Goal: Information Seeking & Learning: Learn about a topic

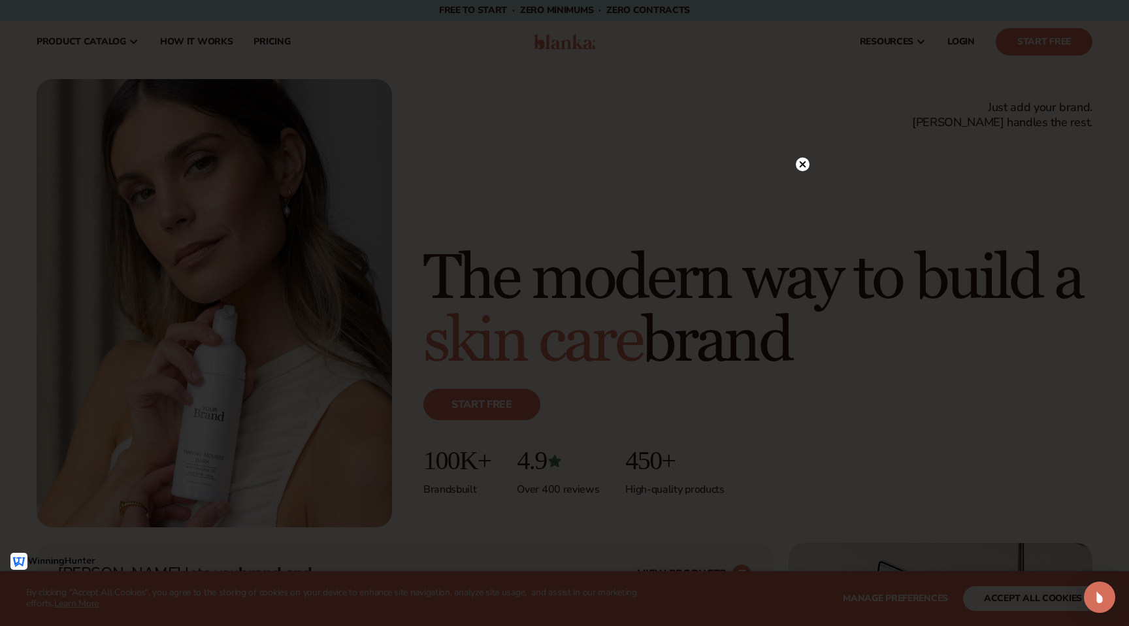
click at [800, 162] on icon at bounding box center [803, 164] width 7 height 7
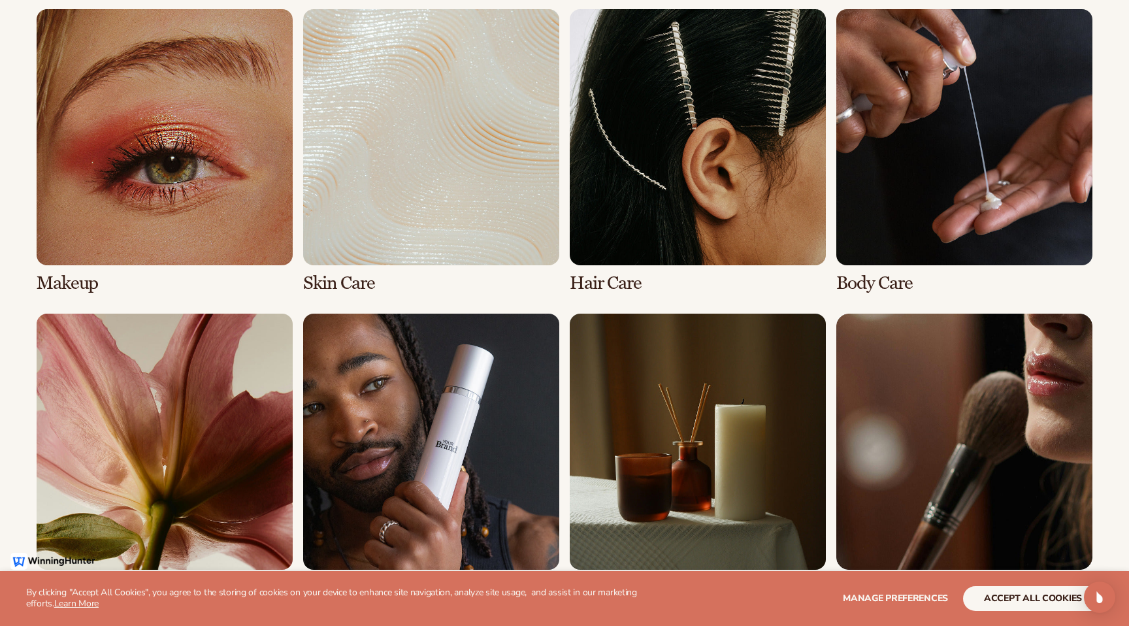
scroll to position [2662, 0]
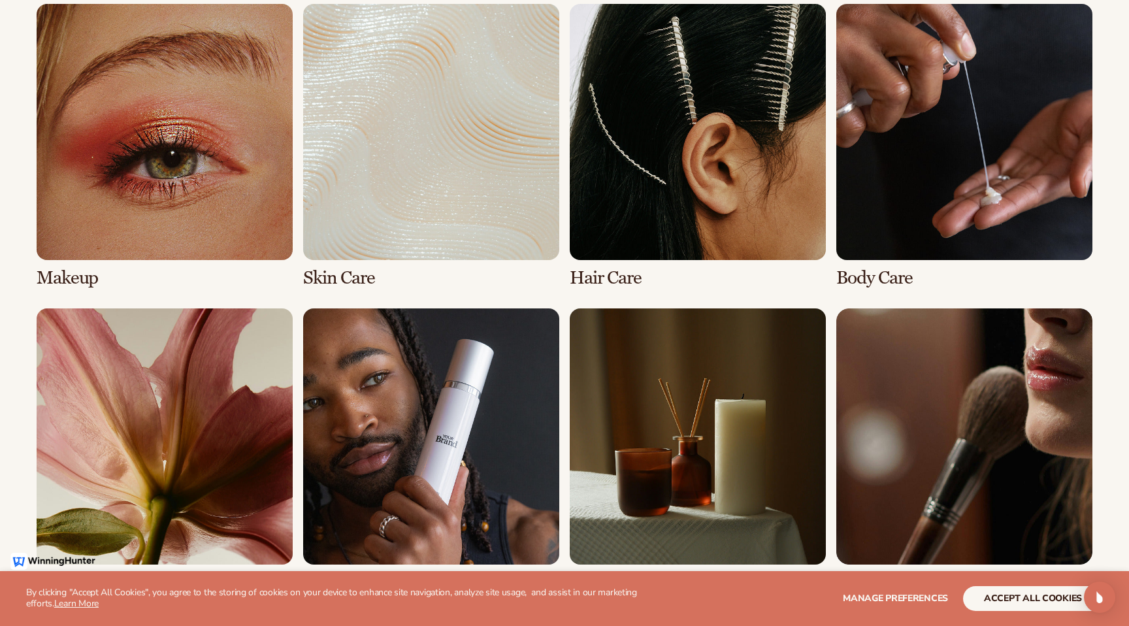
click at [675, 218] on link "3 / 8" at bounding box center [698, 146] width 256 height 284
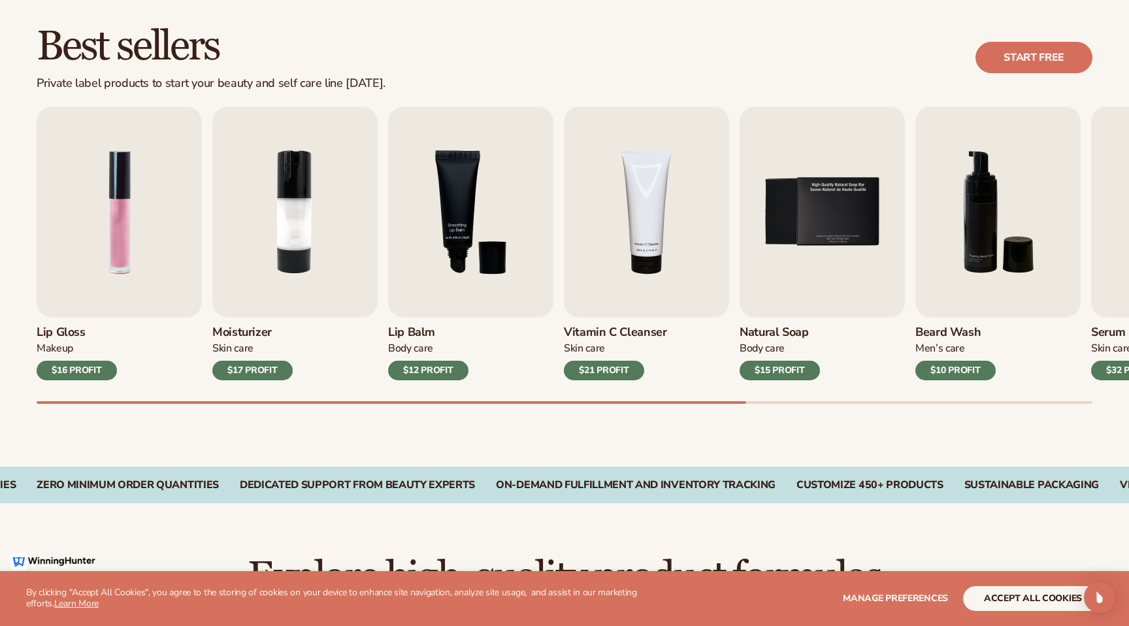
scroll to position [363, 0]
click at [995, 227] on img "6 / 9" at bounding box center [998, 211] width 165 height 211
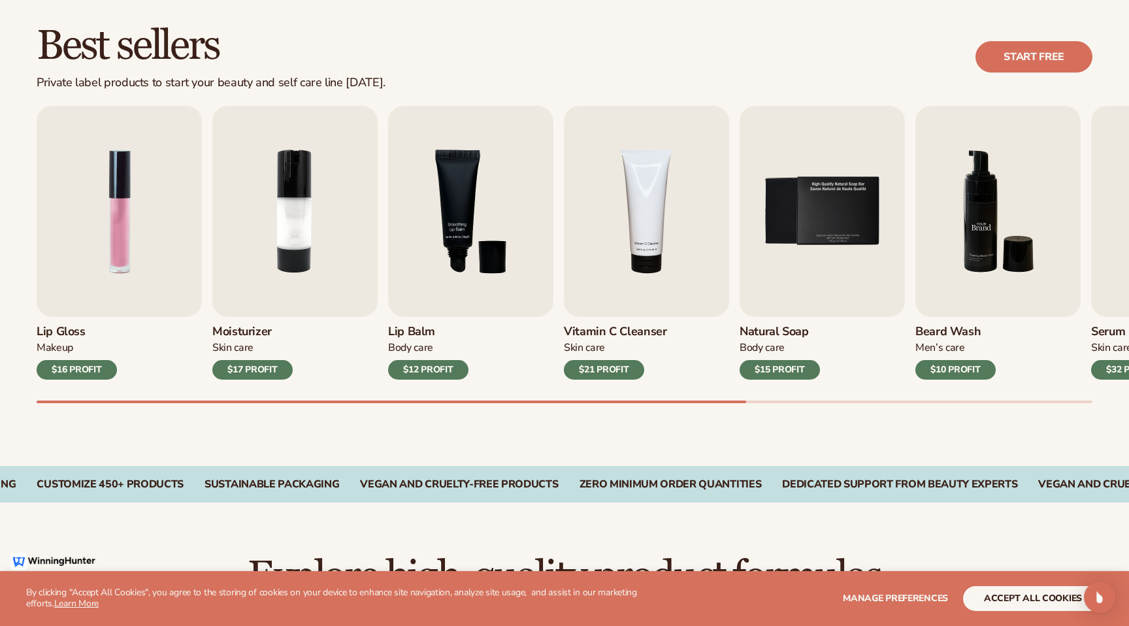
click at [985, 229] on img "6 / 9" at bounding box center [998, 211] width 165 height 211
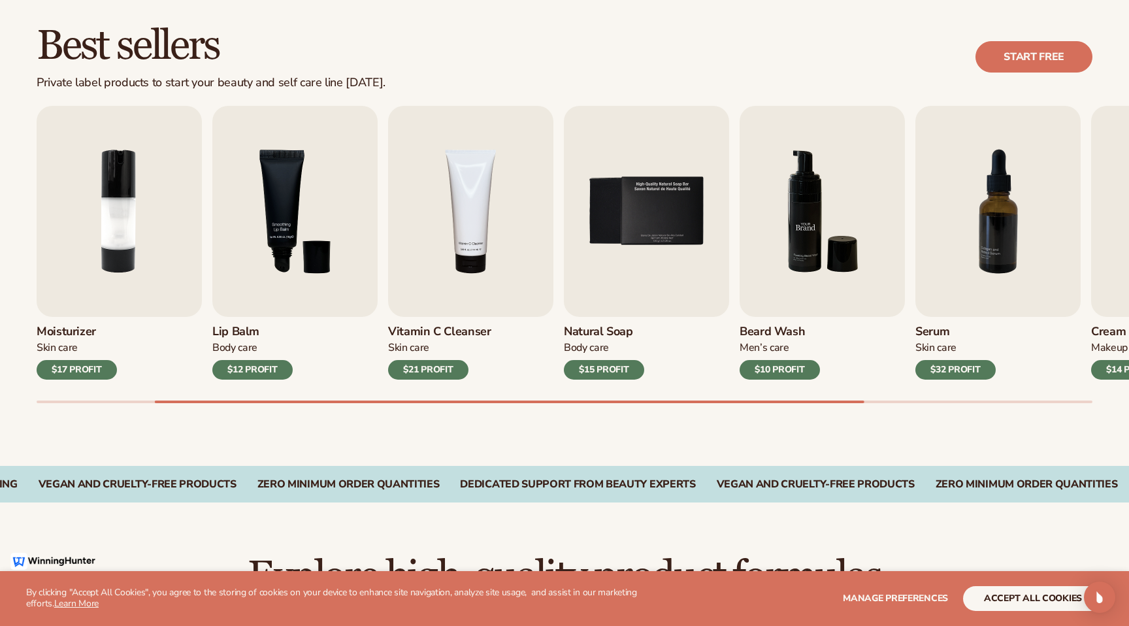
click at [795, 272] on img "6 / 9" at bounding box center [822, 211] width 165 height 211
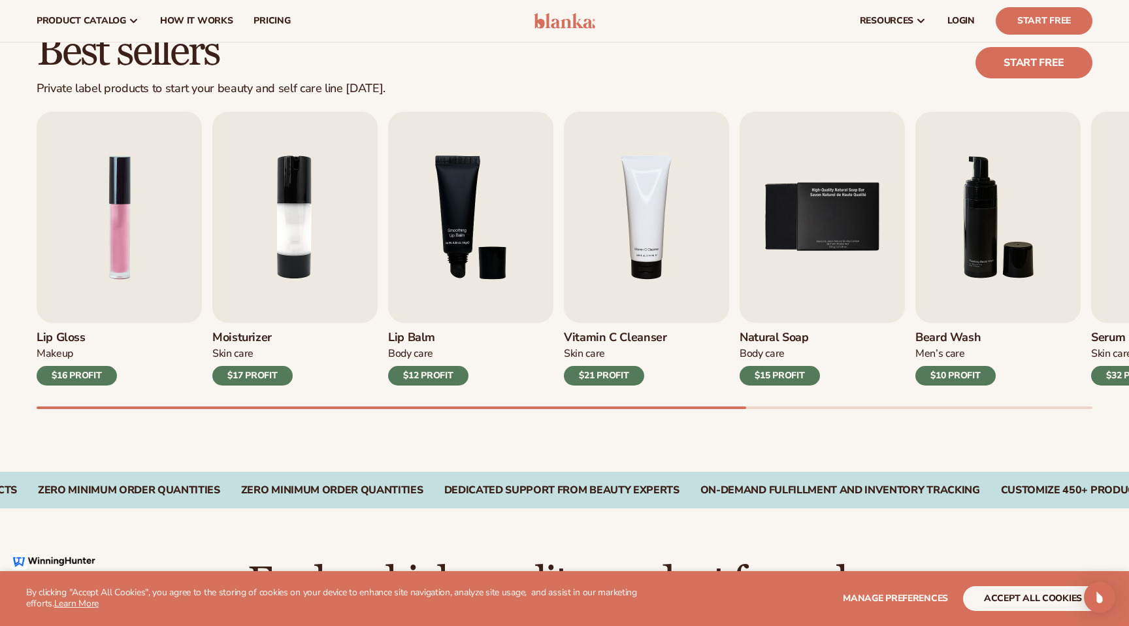
scroll to position [352, 0]
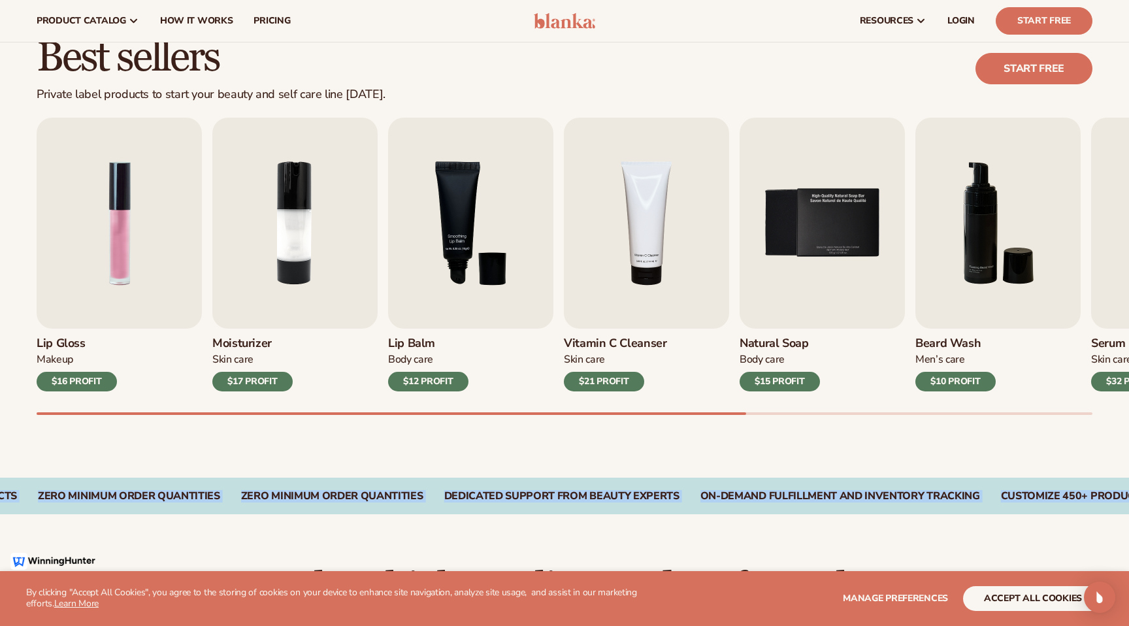
drag, startPoint x: 735, startPoint y: 527, endPoint x: 769, endPoint y: 478, distance: 59.1
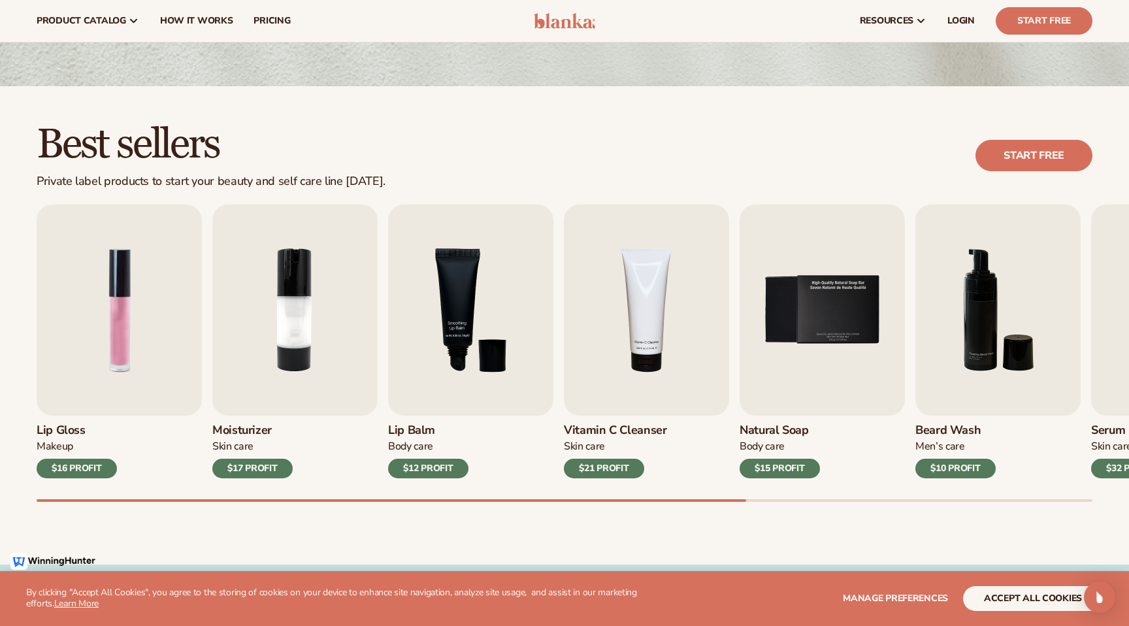
scroll to position [141, 0]
